Goal: Task Accomplishment & Management: Manage account settings

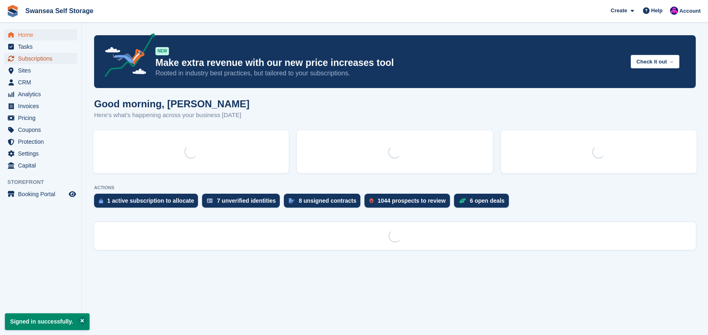
drag, startPoint x: 0, startPoint y: 0, endPoint x: 37, endPoint y: 59, distance: 69.8
click at [37, 59] on span "Subscriptions" at bounding box center [42, 58] width 49 height 11
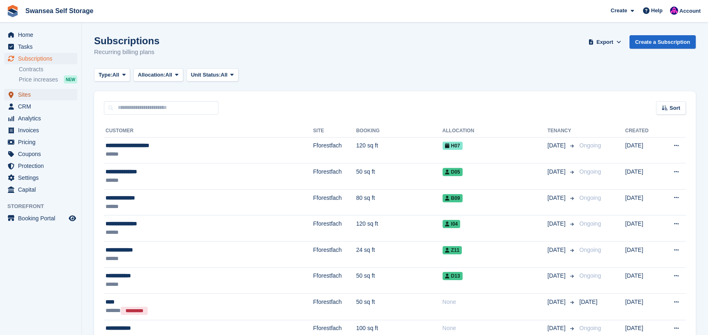
click at [38, 97] on span "Sites" at bounding box center [42, 94] width 49 height 11
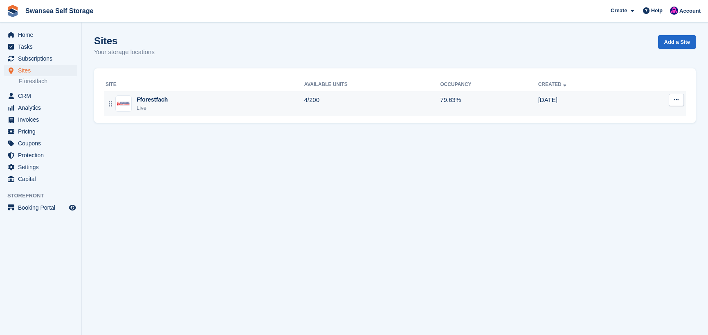
click at [147, 106] on div "Live" at bounding box center [152, 108] width 31 height 8
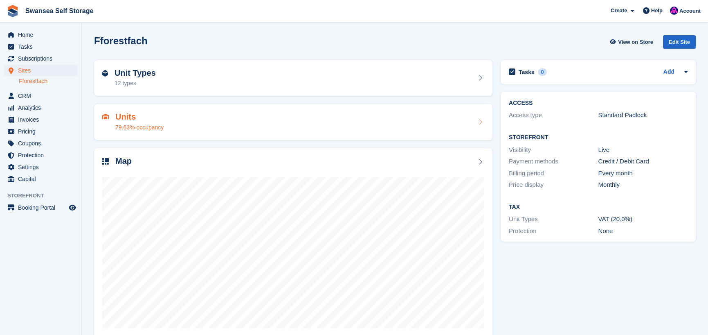
click at [135, 118] on h2 "Units" at bounding box center [139, 116] width 48 height 9
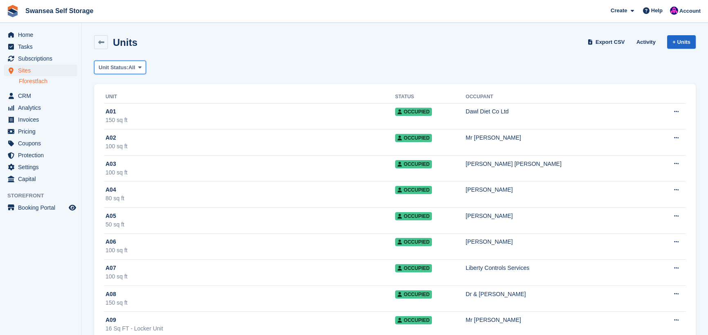
click at [127, 68] on span "Unit Status:" at bounding box center [114, 67] width 30 height 8
click at [125, 101] on link "Available" at bounding box center [133, 101] width 71 height 15
